Goal: Transaction & Acquisition: Purchase product/service

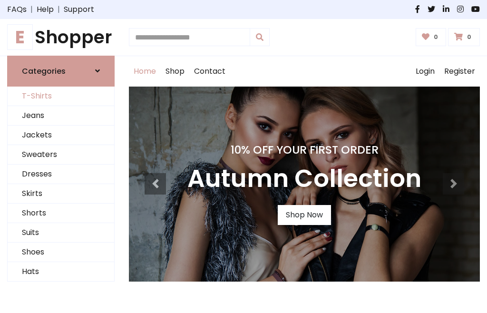
click at [61, 96] on link "T-Shirts" at bounding box center [61, 95] width 106 height 19
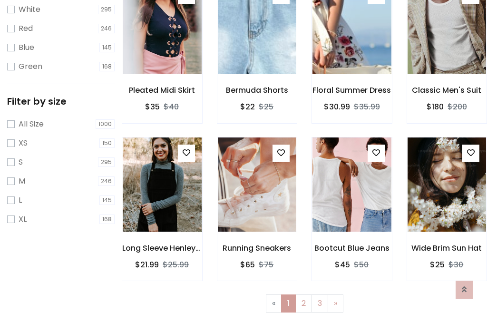
scroll to position [17, 0]
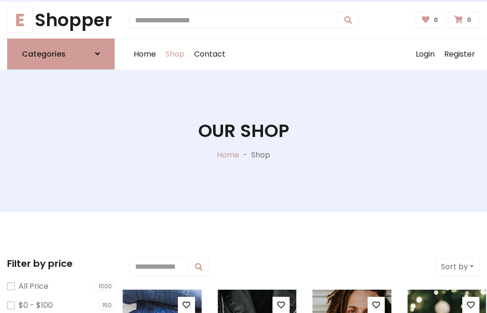
click at [243, 140] on h1 "Our Shop" at bounding box center [243, 130] width 91 height 21
click at [304, 54] on div "Home Shop Contact Log out Login Register" at bounding box center [304, 54] width 351 height 30
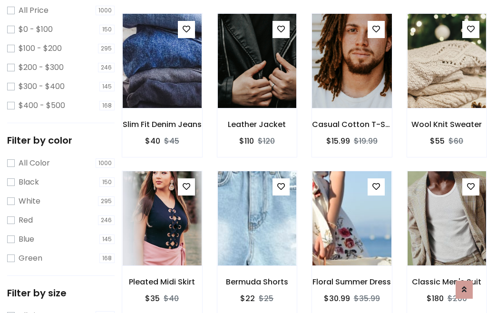
click at [351, 78] on img at bounding box center [351, 61] width 95 height 228
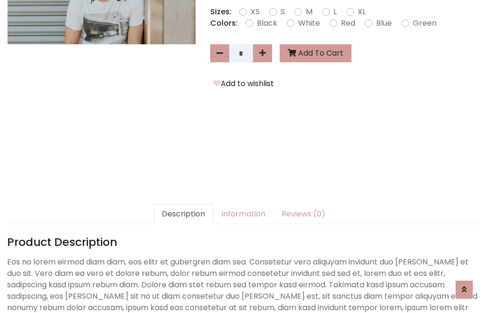
scroll to position [232, 0]
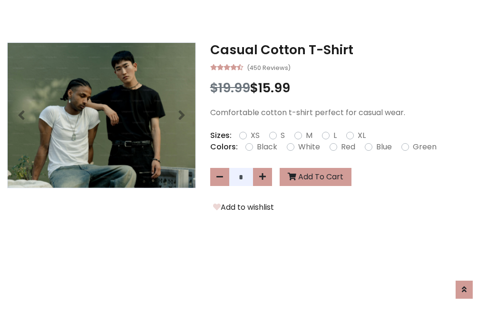
click at [344, 49] on h3 "Casual Cotton T-Shirt" at bounding box center [344, 49] width 269 height 15
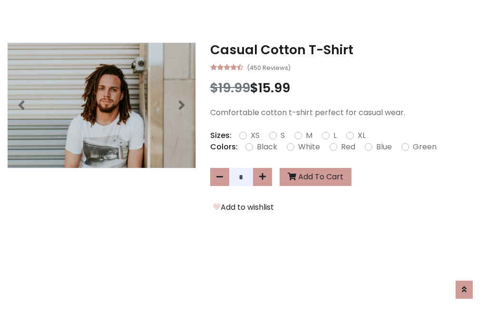
click at [344, 49] on h3 "Casual Cotton T-Shirt" at bounding box center [344, 49] width 269 height 15
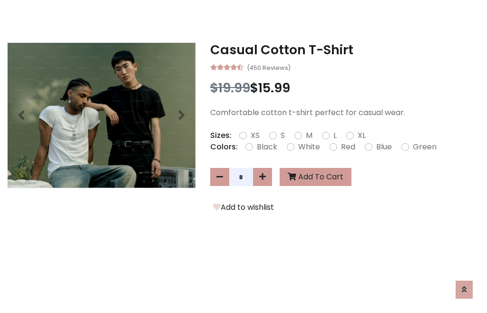
scroll to position [0, 0]
